Goal: Information Seeking & Learning: Learn about a topic

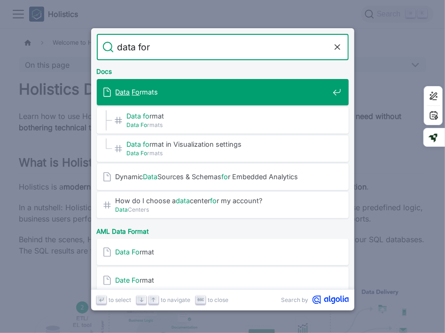
type input "data form"
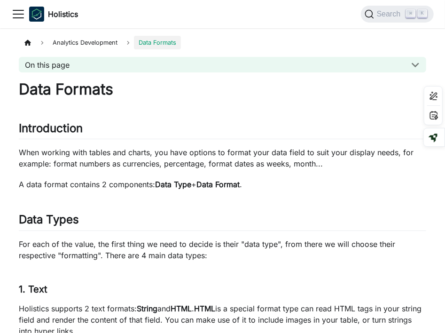
click at [11, 13] on icon "Toggle navigation bar" at bounding box center [18, 14] width 14 height 14
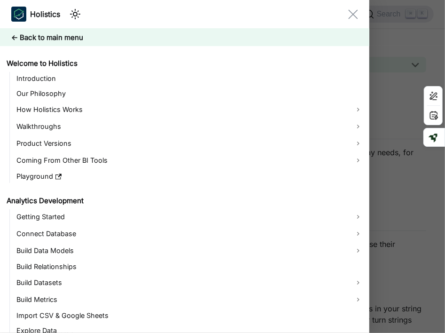
click at [351, 14] on icon "Close navigation bar" at bounding box center [353, 14] width 10 height 10
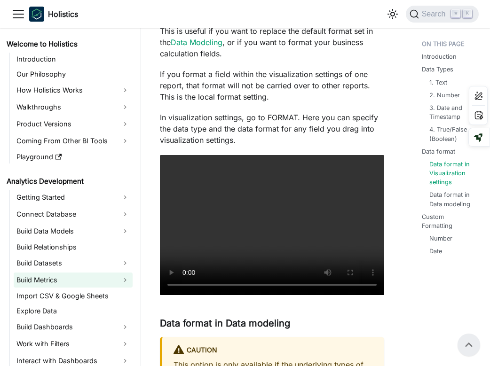
scroll to position [1366, 0]
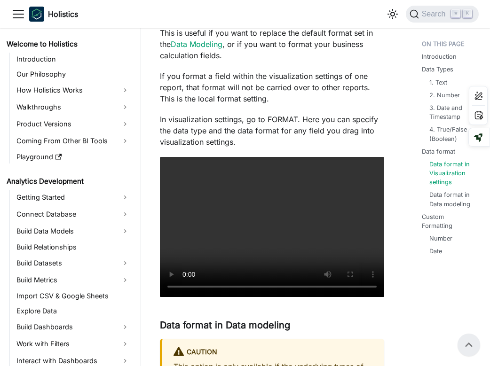
click at [314, 123] on div "Data Formats Introduction ​ When working with tables and charts, you have optio…" at bounding box center [272, 107] width 224 height 2835
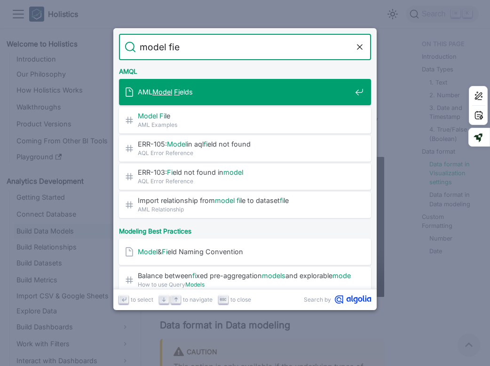
type input "model fiel"
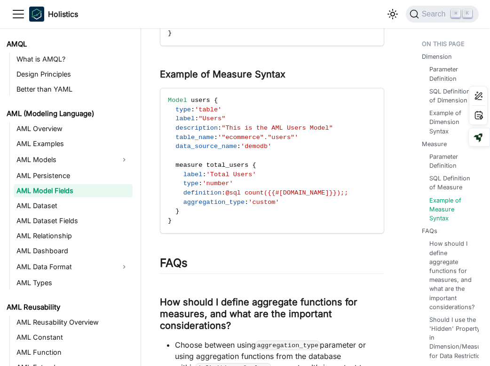
scroll to position [2320, 0]
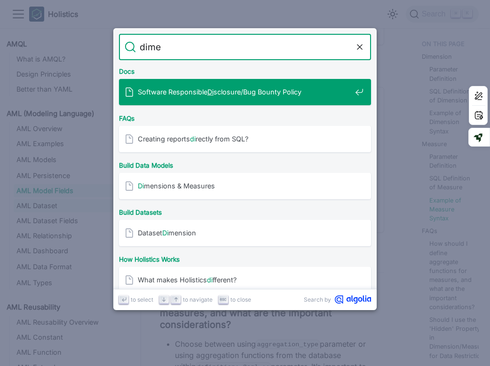
type input "dimen"
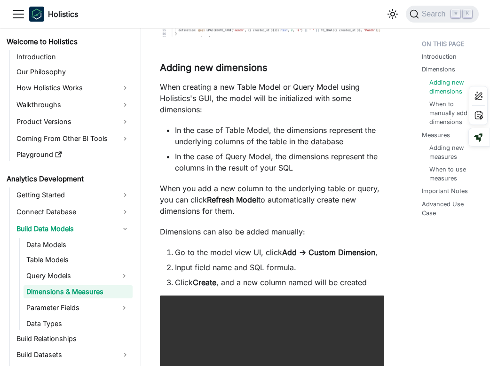
scroll to position [615, 0]
